Goal: Check status: Check status

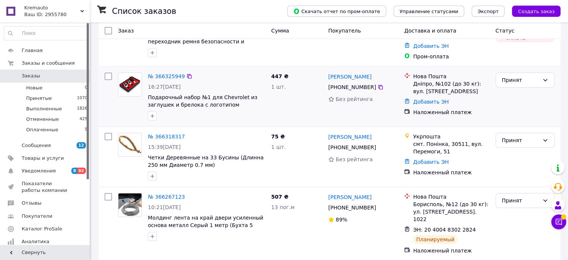
scroll to position [75, 0]
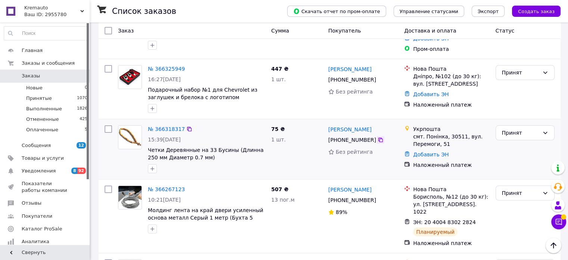
click at [379, 138] on icon at bounding box center [381, 140] width 4 height 4
click at [166, 128] on link "№ 366318317" at bounding box center [166, 129] width 37 height 6
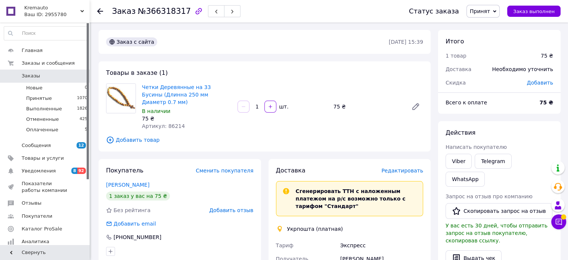
click at [101, 15] on div at bounding box center [100, 10] width 6 height 7
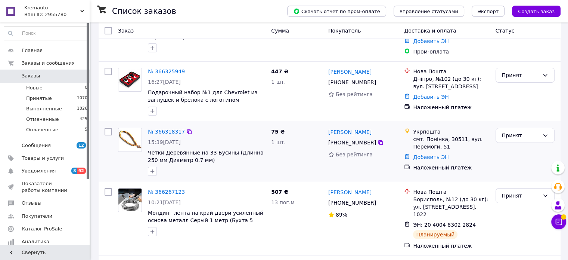
scroll to position [75, 0]
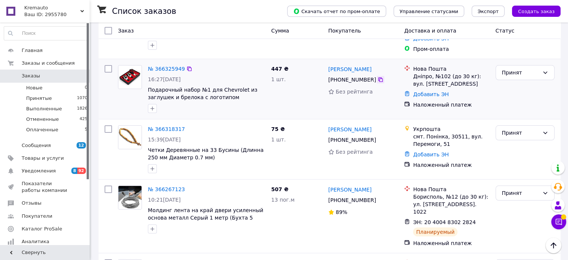
click at [379, 77] on icon at bounding box center [381, 79] width 4 height 4
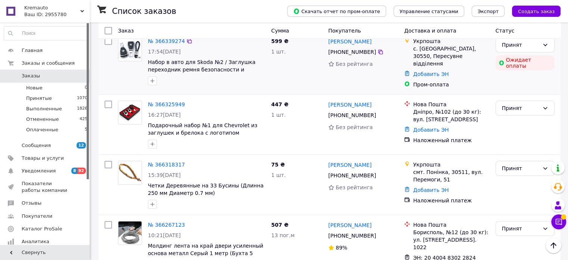
scroll to position [0, 0]
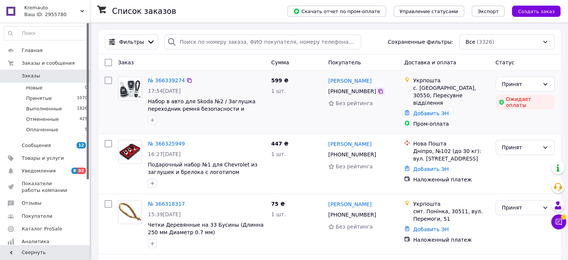
click at [378, 92] on icon at bounding box center [381, 91] width 6 height 6
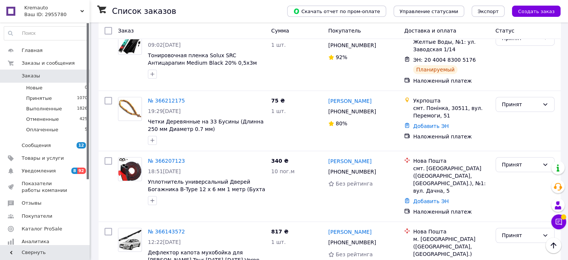
scroll to position [448, 0]
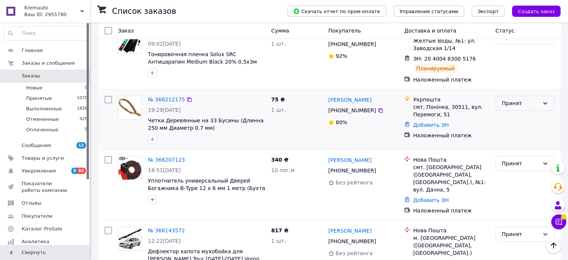
click at [537, 99] on div "Принят" at bounding box center [520, 103] width 37 height 8
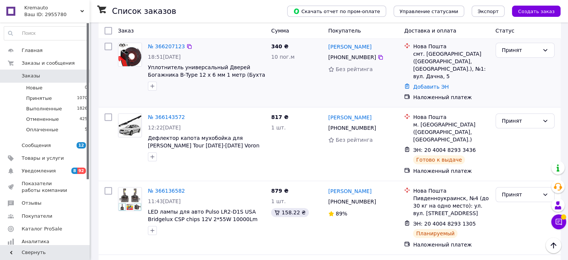
scroll to position [561, 0]
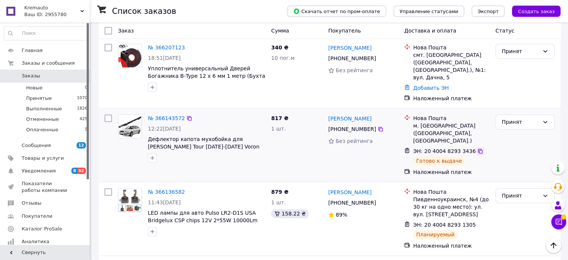
click at [478, 148] on icon at bounding box center [481, 151] width 6 height 6
